Goal: Use online tool/utility: Utilize a website feature to perform a specific function

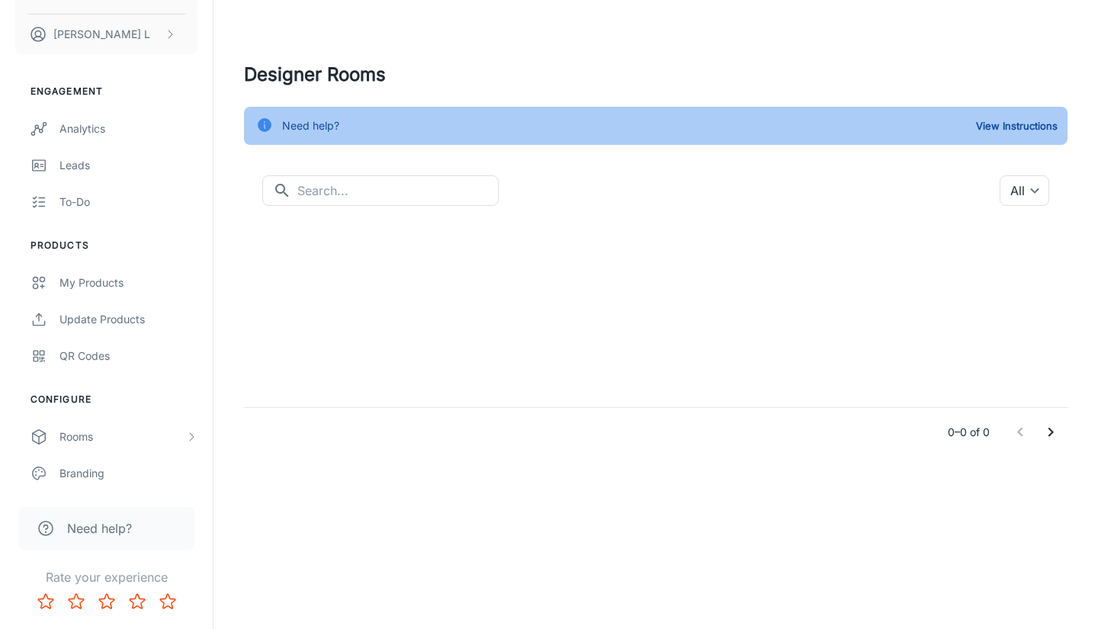
scroll to position [152, 0]
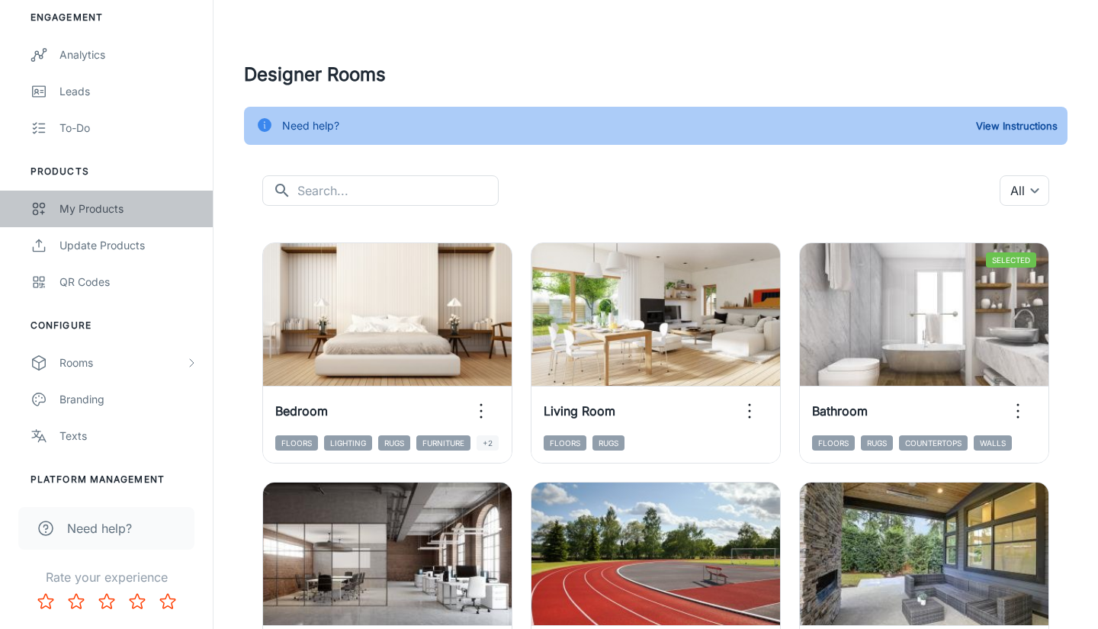
click at [76, 218] on link "My Products" at bounding box center [106, 209] width 213 height 37
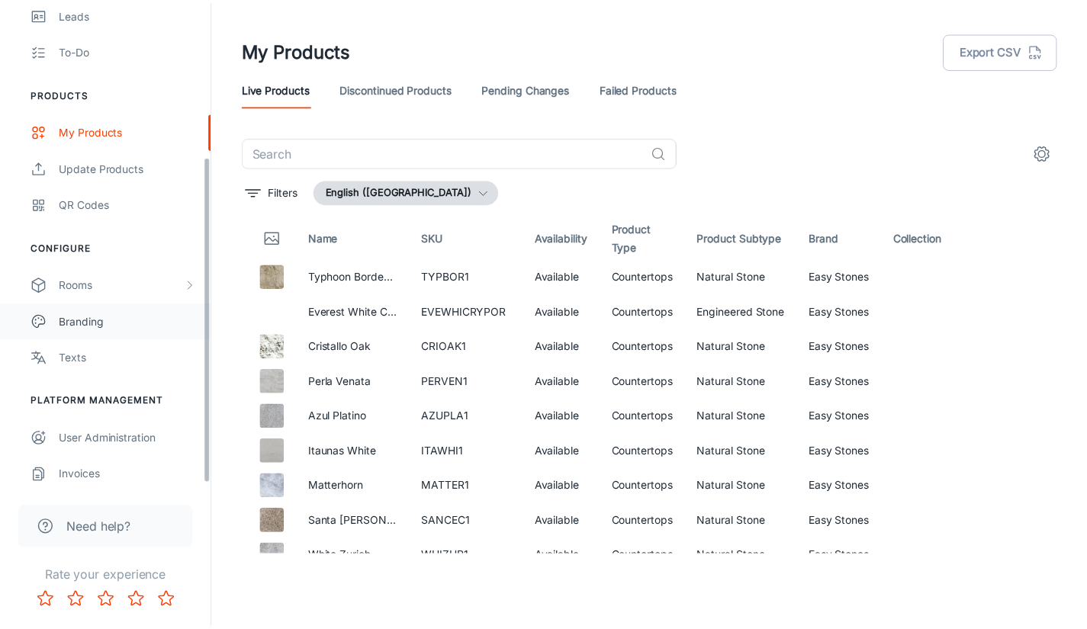
scroll to position [236, 0]
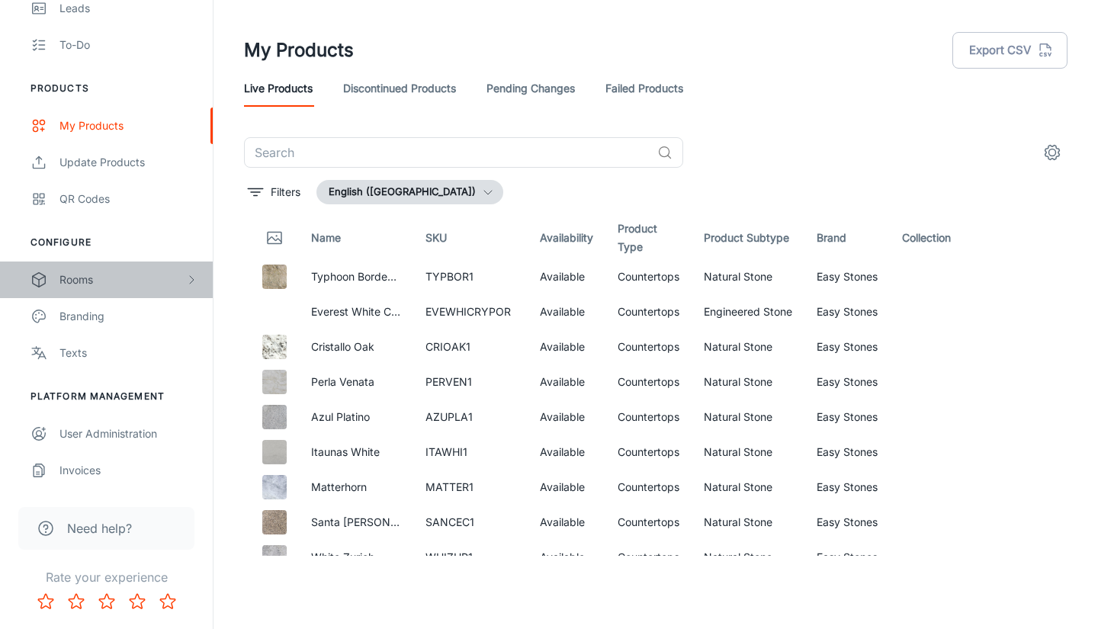
click at [114, 278] on div "Rooms" at bounding box center [122, 279] width 126 height 17
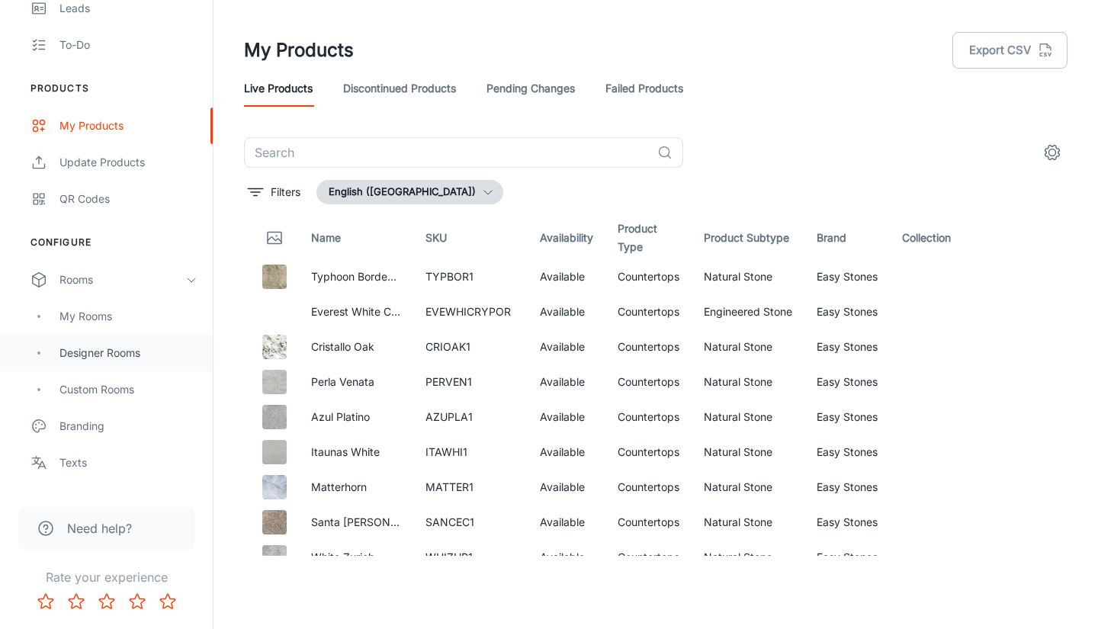
click at [97, 338] on div "Designer Rooms" at bounding box center [106, 353] width 213 height 37
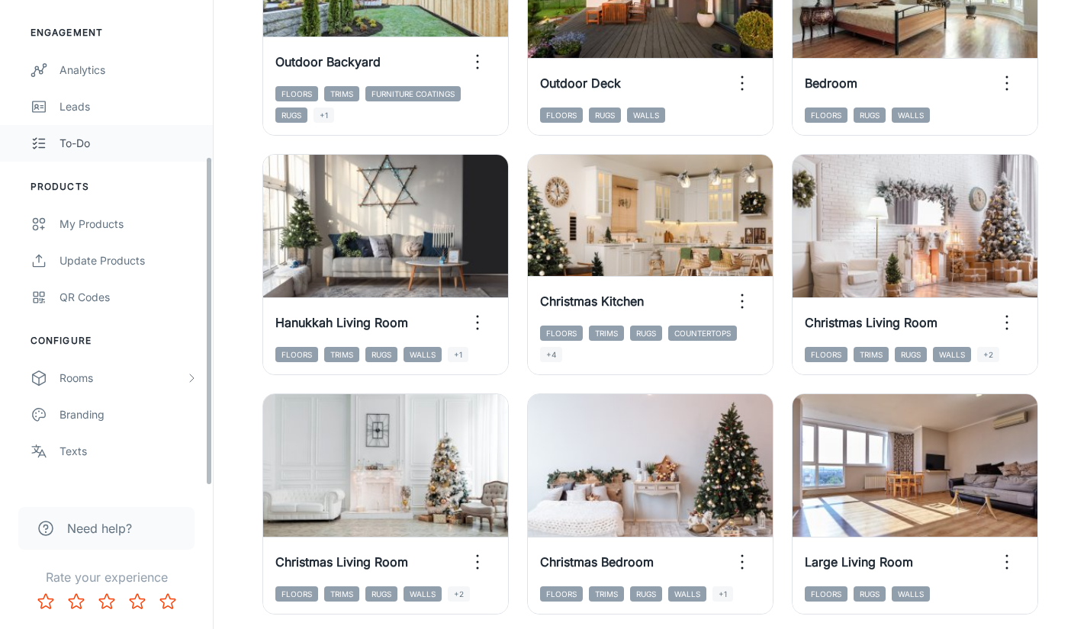
scroll to position [236, 0]
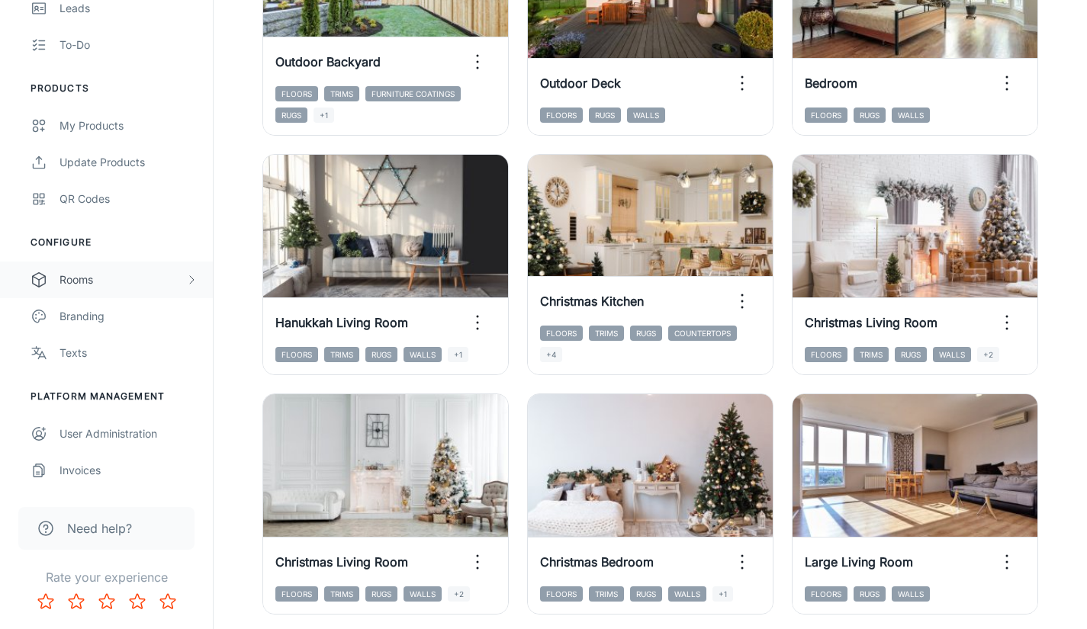
click at [110, 287] on div "Rooms" at bounding box center [122, 279] width 126 height 17
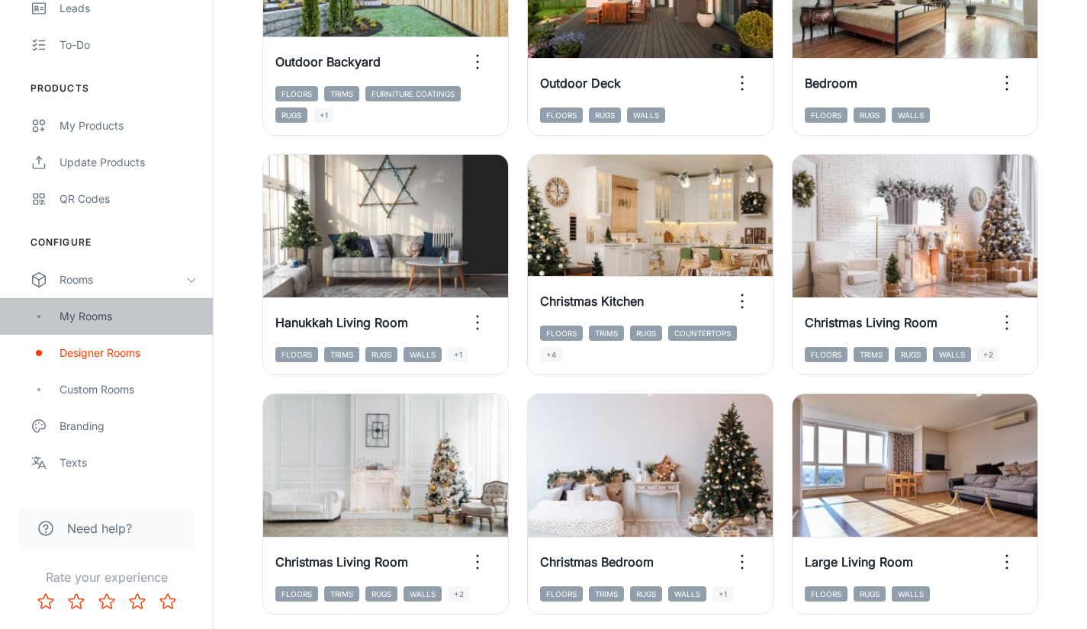
click at [114, 302] on div "My Rooms" at bounding box center [106, 316] width 213 height 37
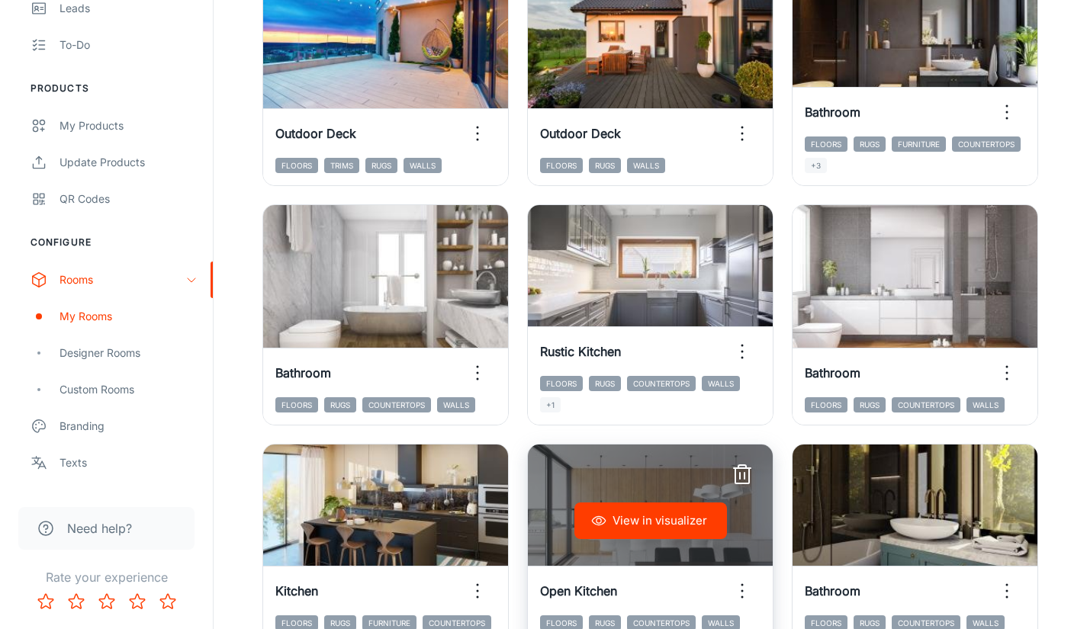
scroll to position [313, 0]
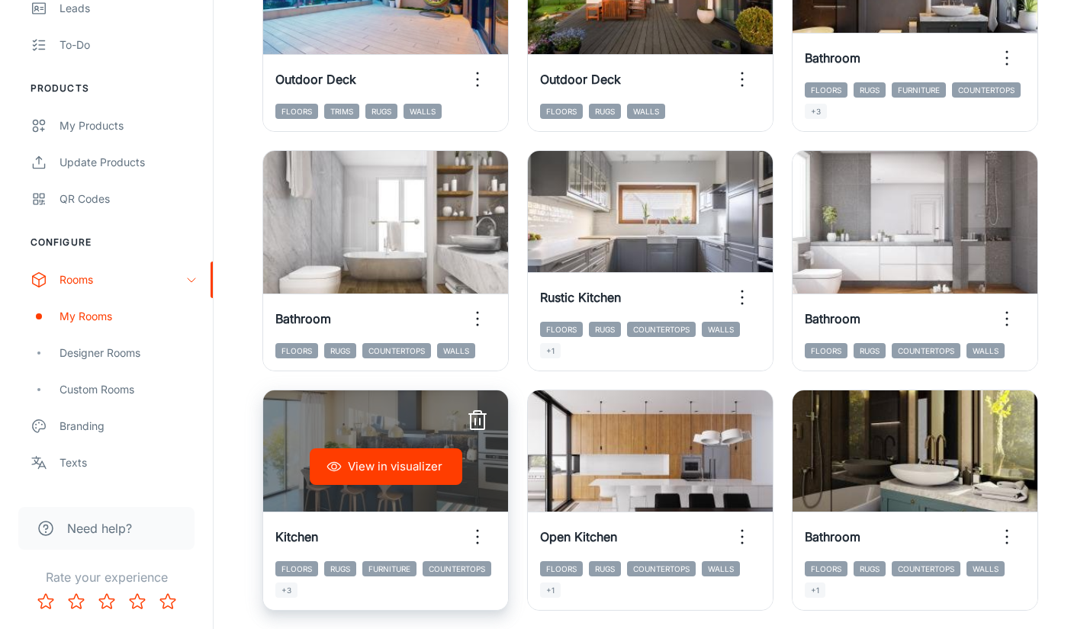
click at [464, 457] on div "View in visualizer" at bounding box center [385, 466] width 245 height 152
click at [441, 462] on button "View in visualizer" at bounding box center [386, 466] width 152 height 37
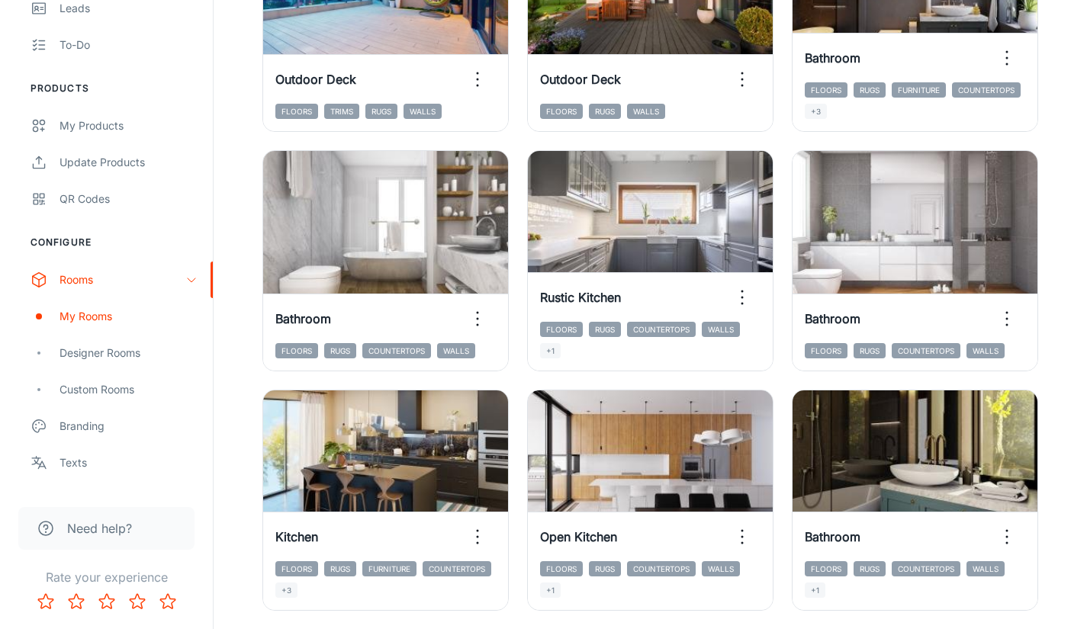
click at [777, 148] on div "View in visualizer Bathroom Floors Rugs Countertops Walls" at bounding box center [905, 251] width 265 height 239
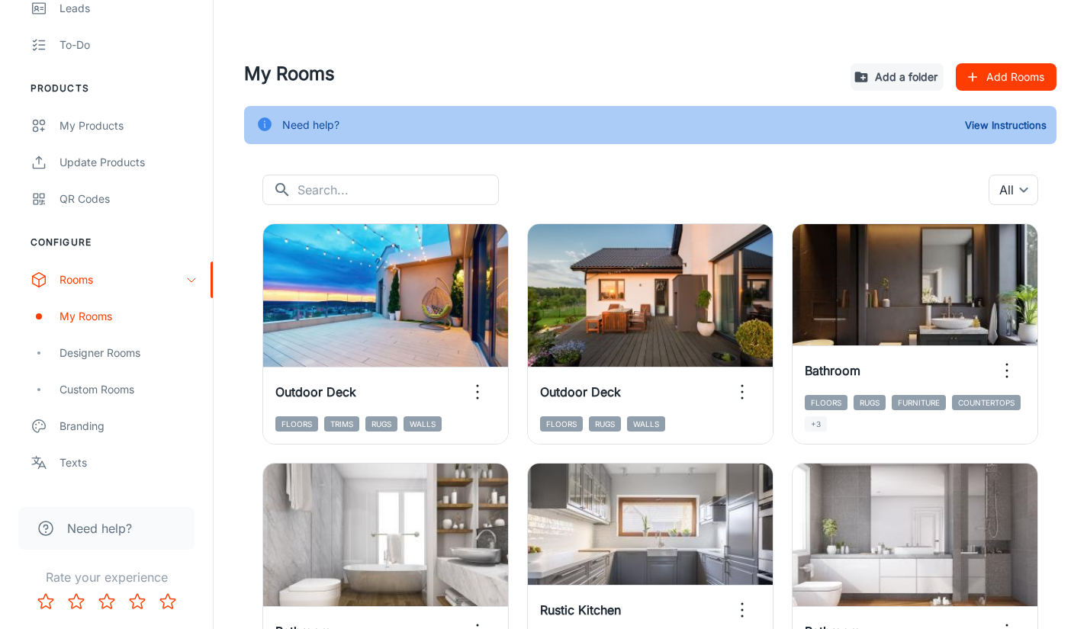
scroll to position [0, 0]
